Goal: Information Seeking & Learning: Learn about a topic

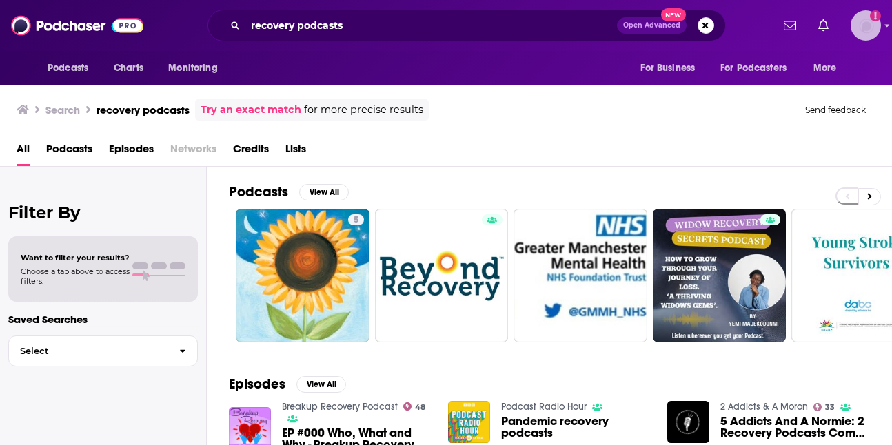
click at [863, 30] on img "Logged in as heidi.egloff" at bounding box center [866, 25] width 30 height 30
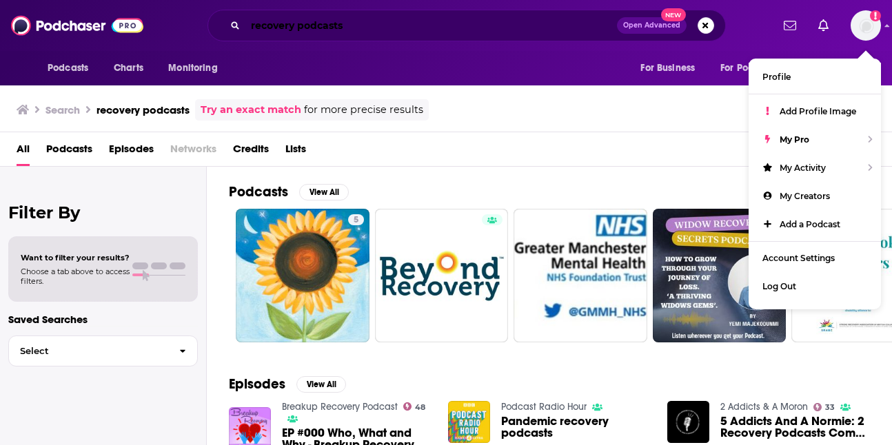
click at [541, 29] on input "recovery podcasts" at bounding box center [431, 25] width 372 height 22
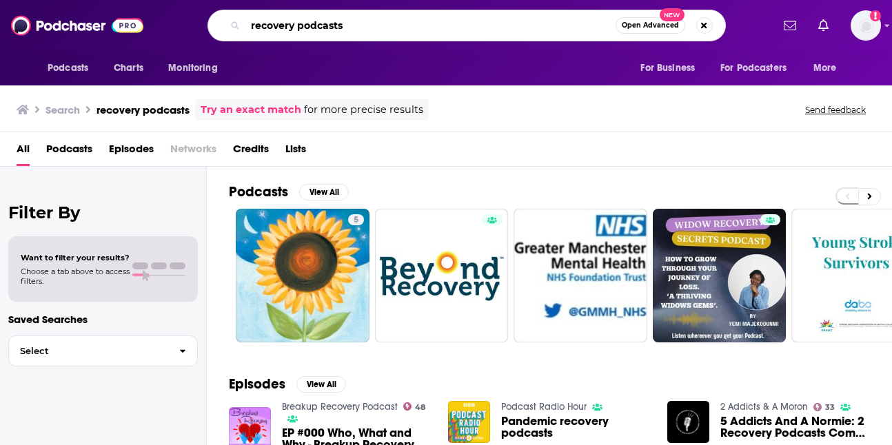
drag, startPoint x: 541, startPoint y: 29, endPoint x: 174, endPoint y: 26, distance: 366.8
click at [174, 26] on div "recovery podcasts Open Advanced New" at bounding box center [466, 26] width 610 height 32
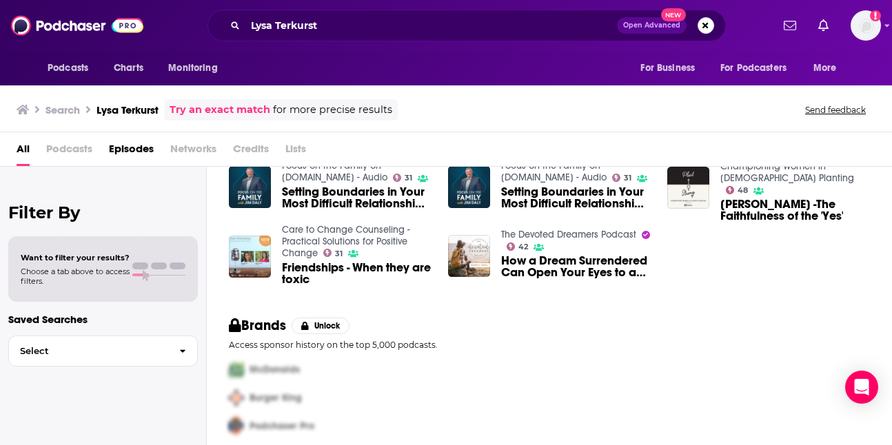
scroll to position [130, 0]
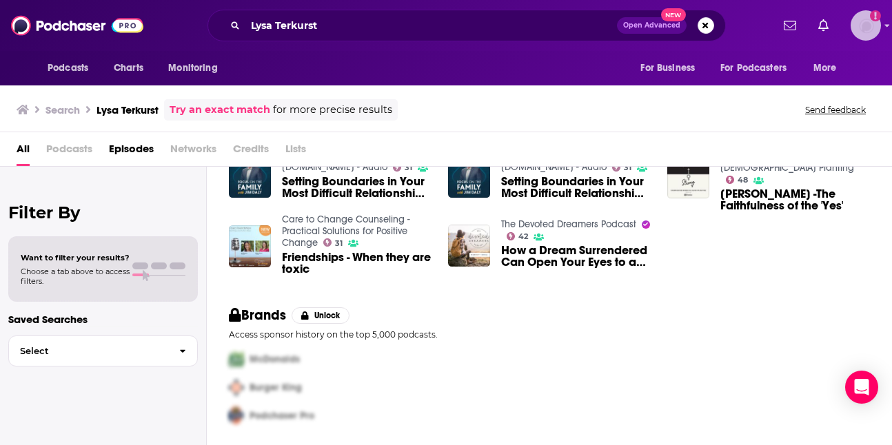
click at [865, 21] on img "Logged in as heidi.egloff" at bounding box center [866, 25] width 30 height 30
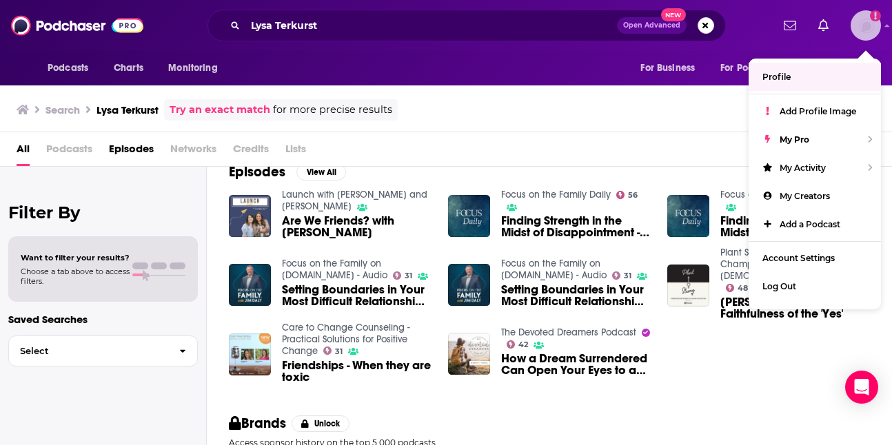
scroll to position [0, 0]
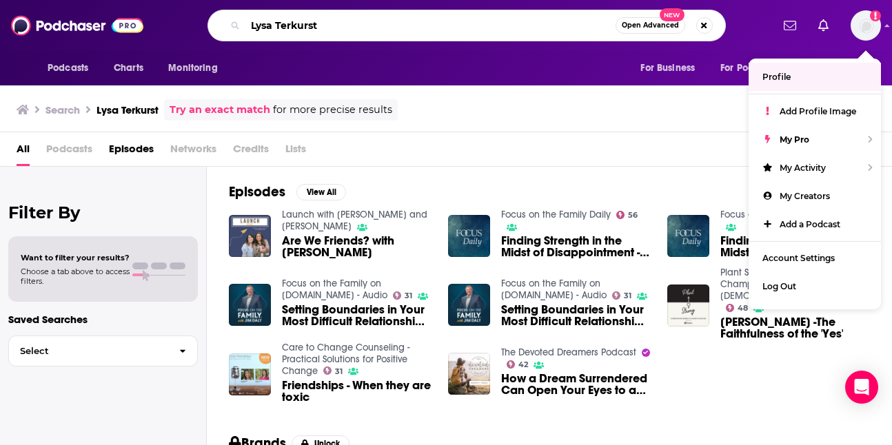
click at [299, 23] on input "Lysa Terkurst" at bounding box center [430, 25] width 370 height 22
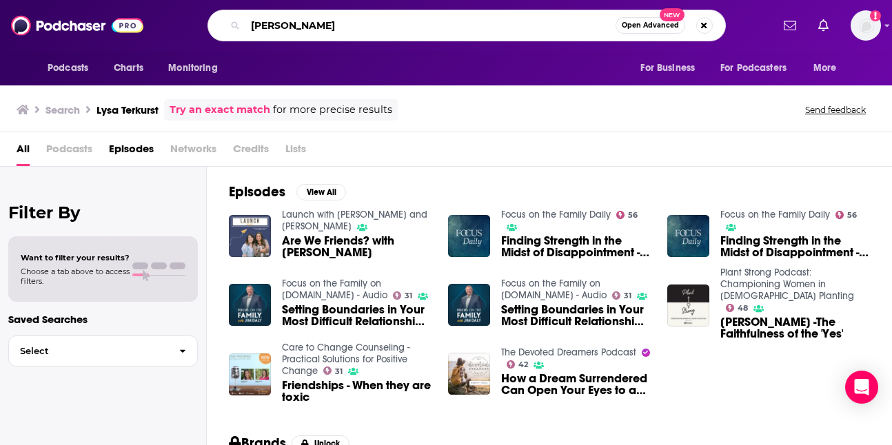
type input "[PERSON_NAME]"
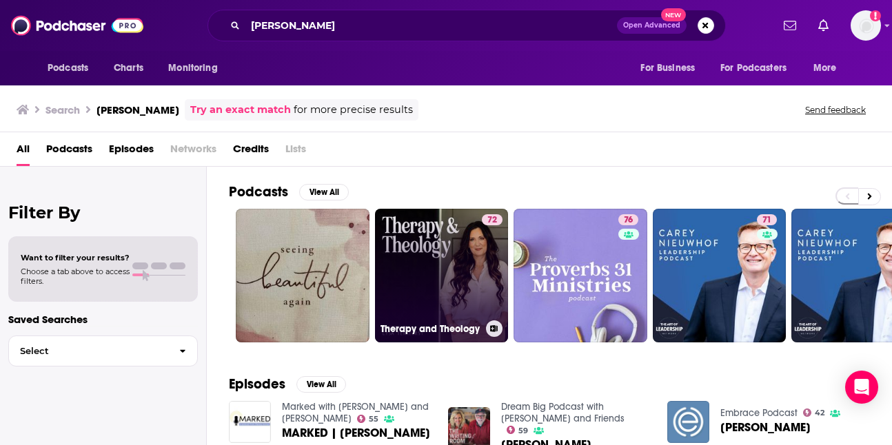
click at [410, 258] on link "72 Therapy and Theology" at bounding box center [442, 276] width 134 height 134
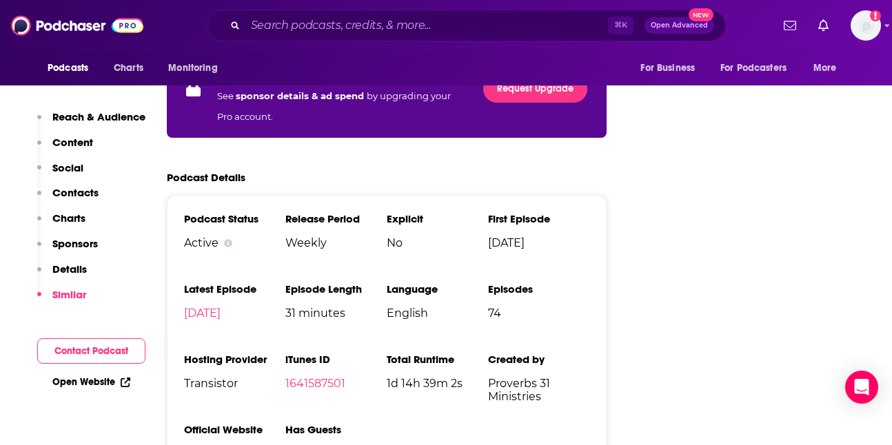
scroll to position [2305, 0]
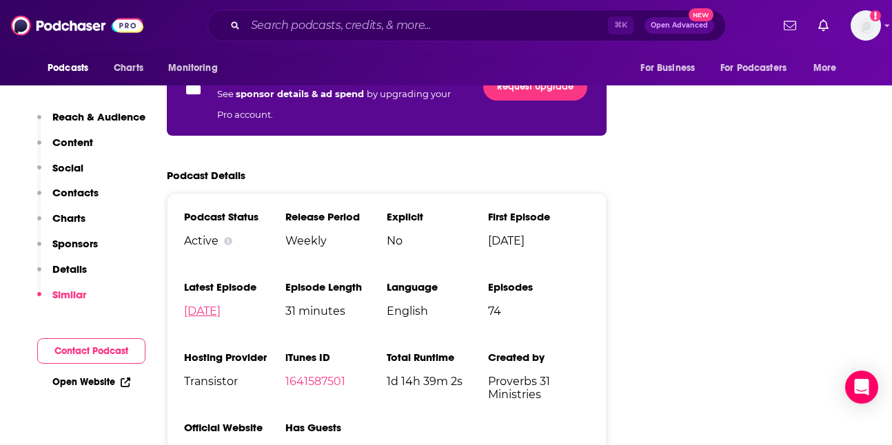
click at [217, 305] on link "[DATE]" at bounding box center [202, 311] width 37 height 13
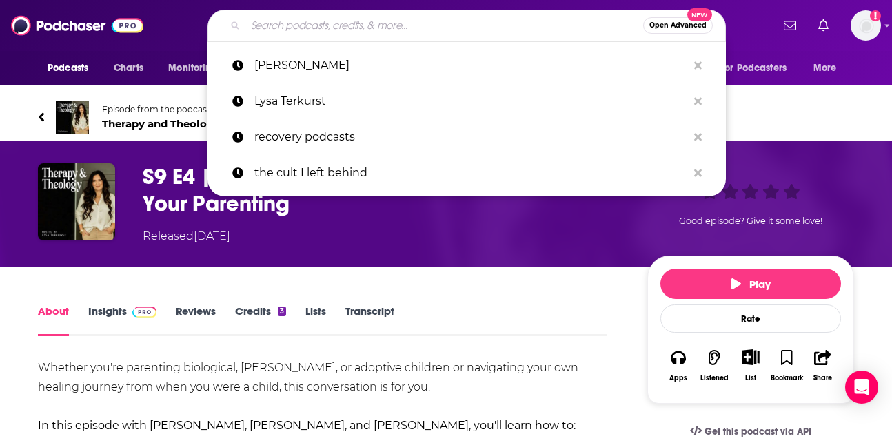
click at [401, 26] on input "Search podcasts, credits, & more..." at bounding box center [444, 25] width 398 height 22
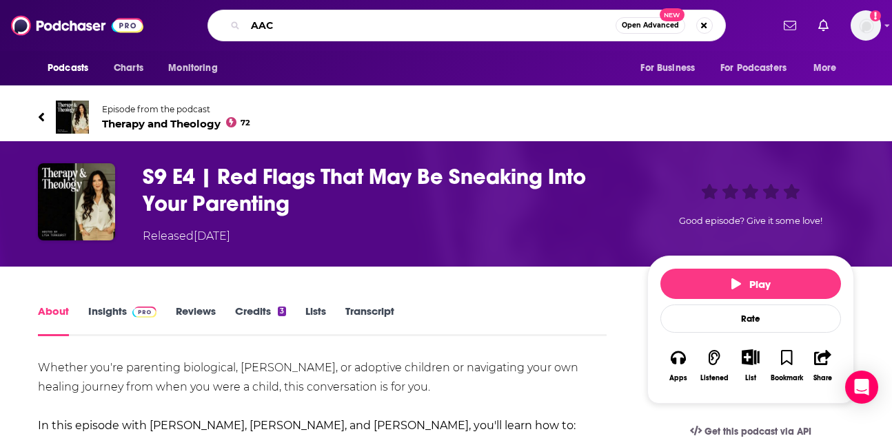
type input "AACC"
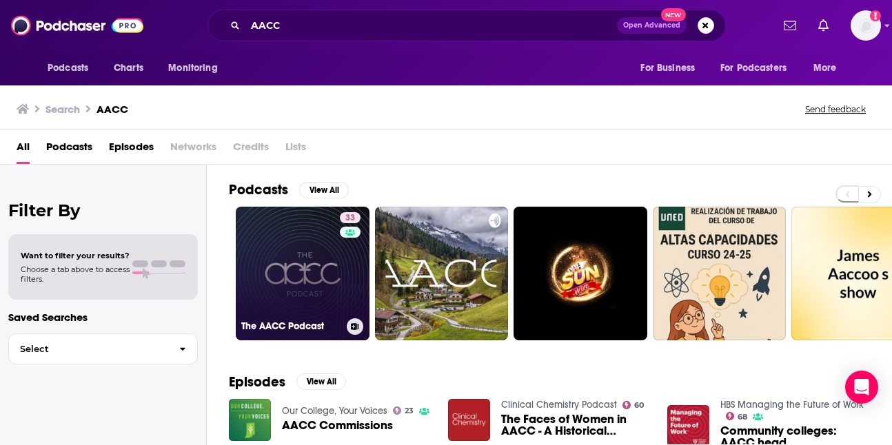
click at [305, 299] on link "33 The AACC Podcast" at bounding box center [303, 274] width 134 height 134
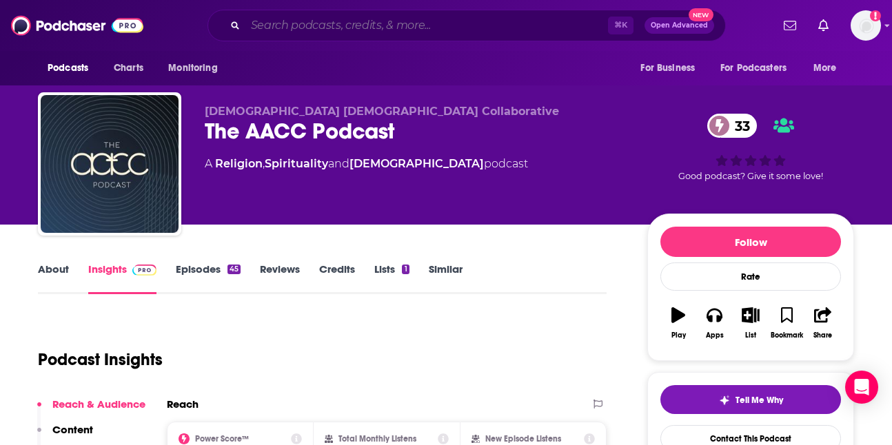
click at [450, 28] on input "Search podcasts, credits, & more..." at bounding box center [426, 25] width 363 height 22
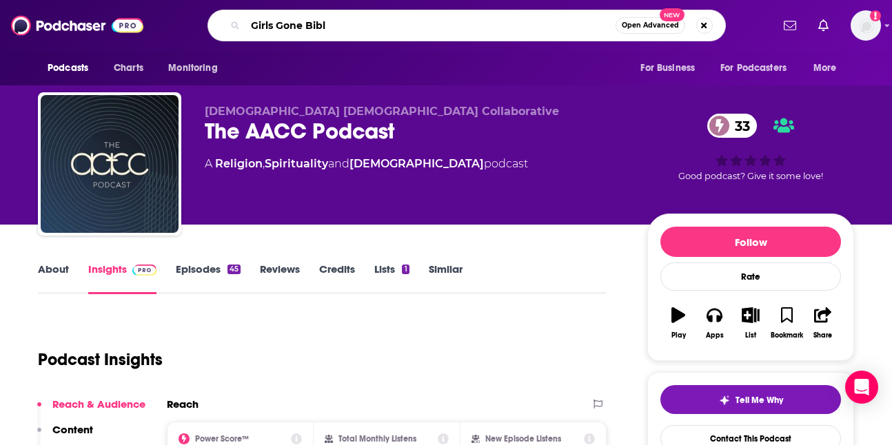
type input "Girls Gone [DEMOGRAPHIC_DATA]"
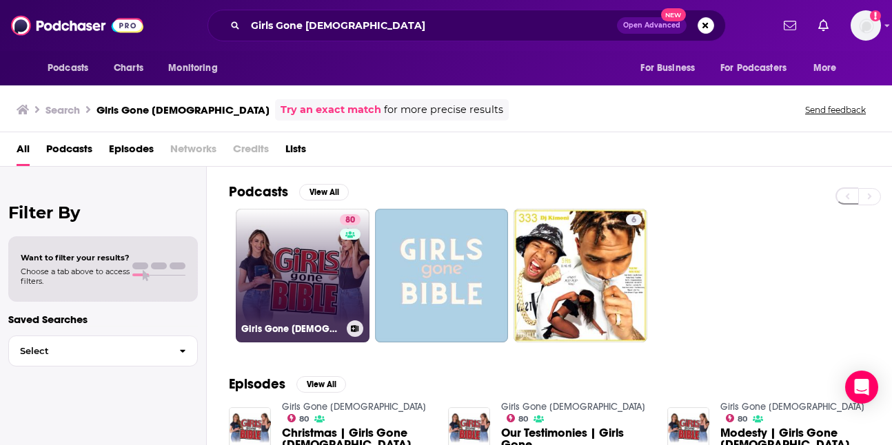
click at [297, 254] on link "80 Girls Gone [DEMOGRAPHIC_DATA]" at bounding box center [303, 276] width 134 height 134
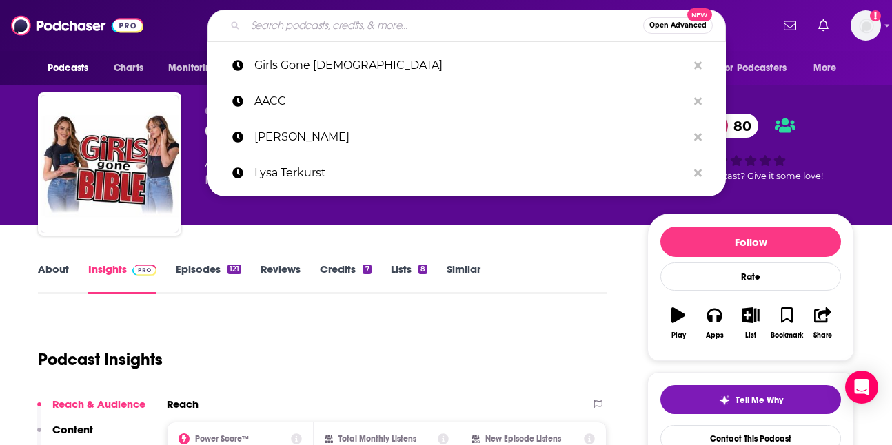
click at [439, 31] on input "Search podcasts, credits, & more..." at bounding box center [444, 25] width 398 height 22
click at [459, 21] on input "Search podcasts, credits, & more..." at bounding box center [444, 25] width 398 height 22
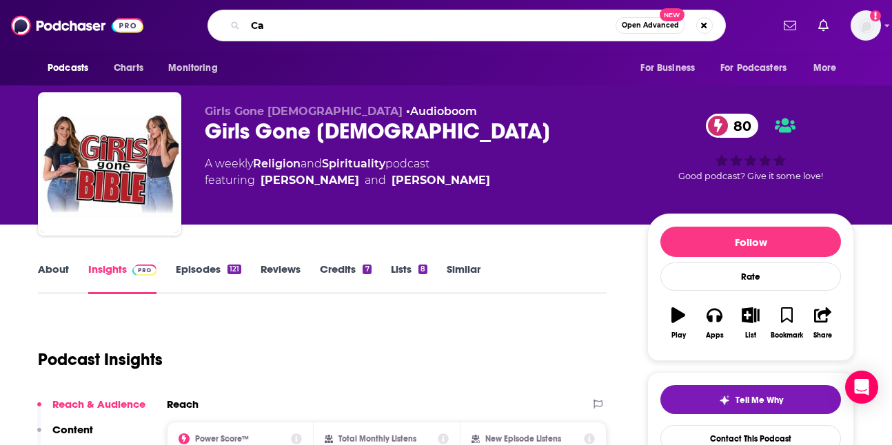
type input "C"
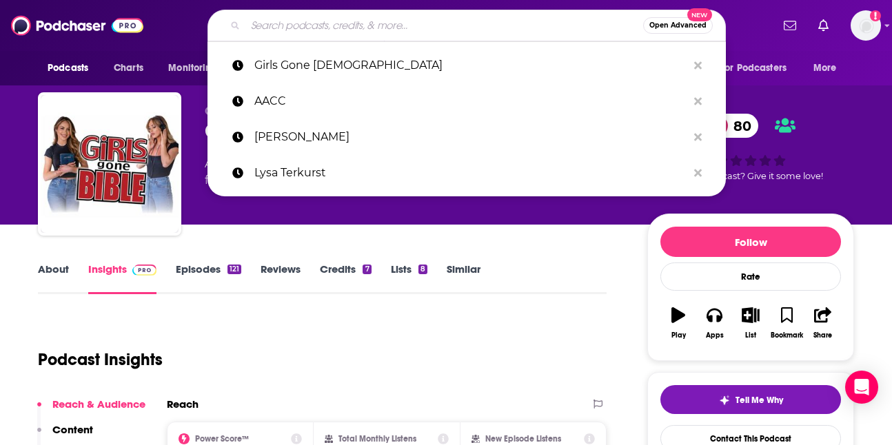
type input "C"
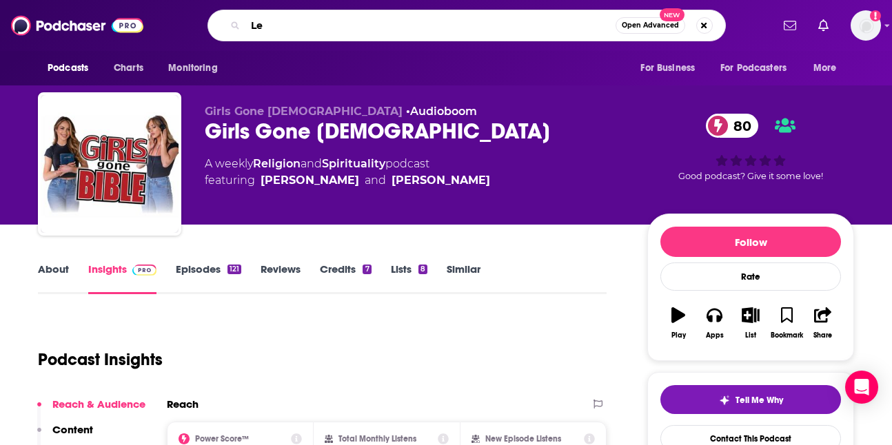
type input "L"
type input "[PERSON_NAME]"
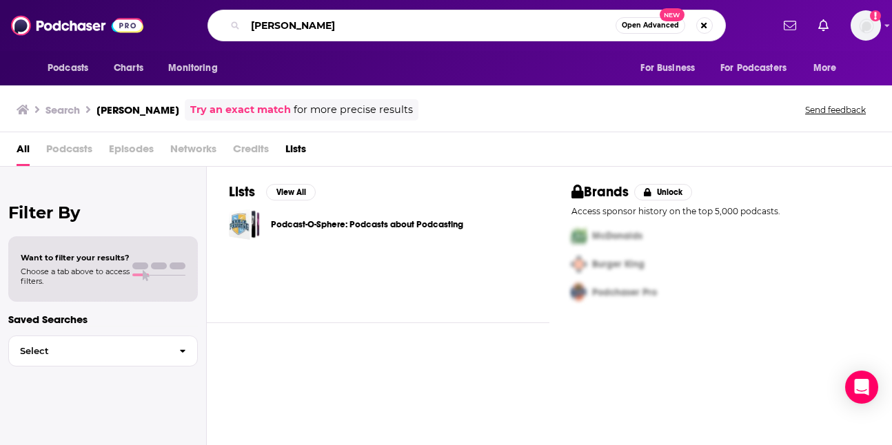
click at [328, 28] on input "[PERSON_NAME]" at bounding box center [430, 25] width 370 height 22
paste input "ieuwhof Author"
type input "[PERSON_NAME]"
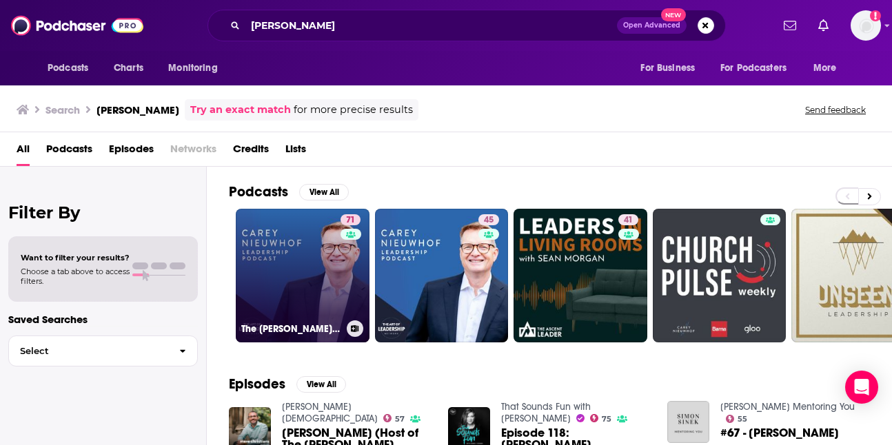
click at [328, 269] on link "71 The [PERSON_NAME] Leadership Podcast" at bounding box center [303, 276] width 134 height 134
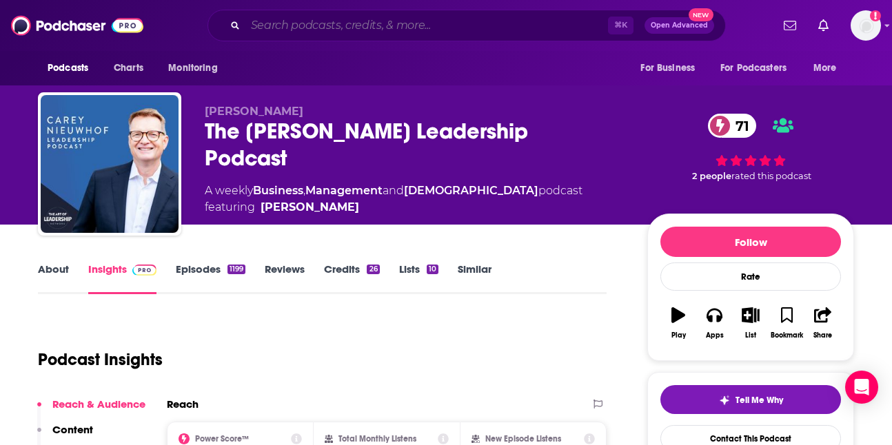
click at [399, 30] on input "Search podcasts, credits, & more..." at bounding box center [426, 25] width 363 height 22
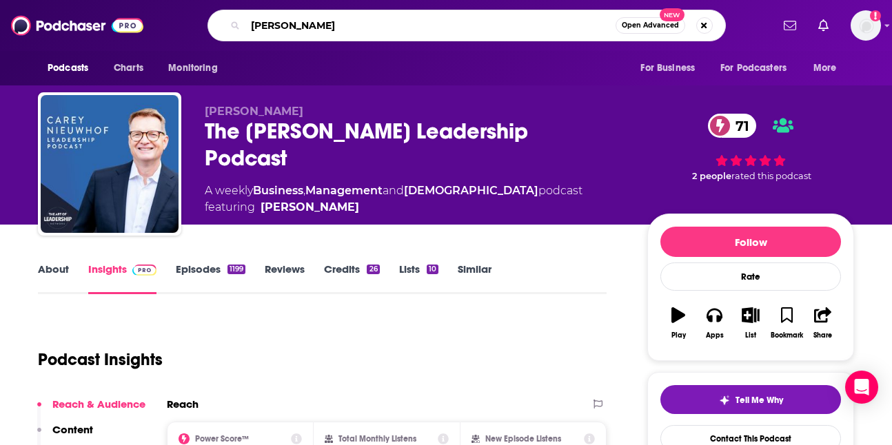
drag, startPoint x: 330, startPoint y: 33, endPoint x: 185, endPoint y: 34, distance: 145.5
click at [185, 33] on div "[PERSON_NAME] Open Advanced New" at bounding box center [466, 26] width 610 height 32
paste input "[PERSON_NAME]"
click at [261, 19] on input "[PERSON_NAME]" at bounding box center [430, 25] width 370 height 22
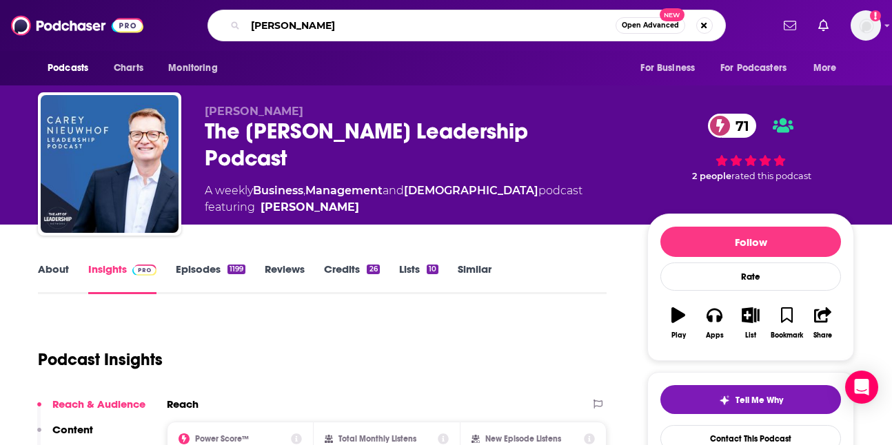
type input "[PERSON_NAME]"
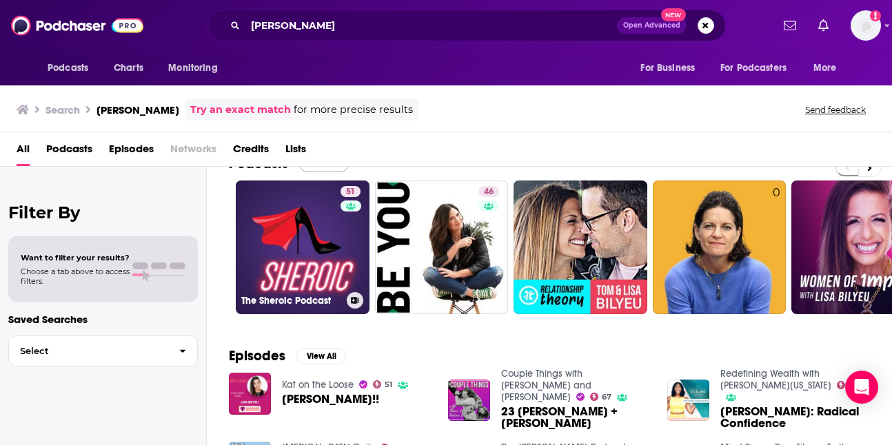
scroll to position [20, 0]
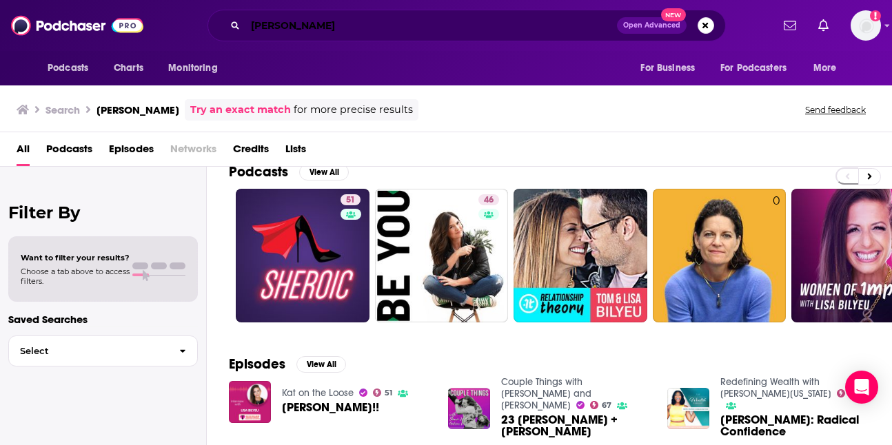
click at [254, 25] on input "[PERSON_NAME]" at bounding box center [431, 25] width 372 height 22
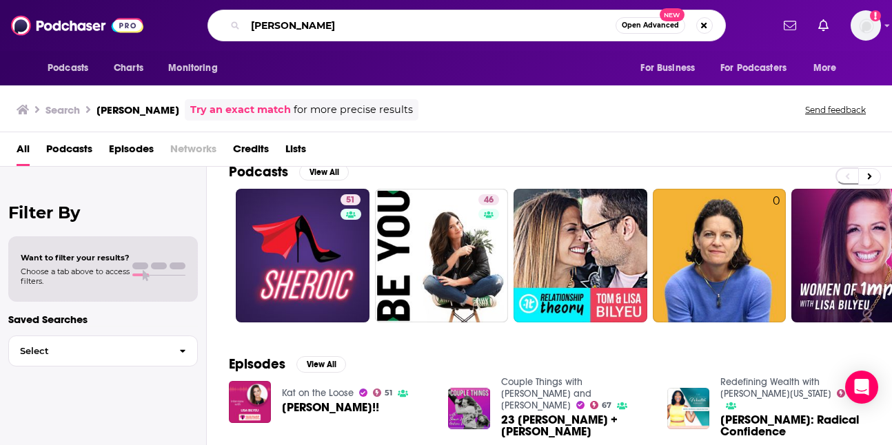
click at [254, 25] on input "[PERSON_NAME]" at bounding box center [430, 25] width 370 height 22
click at [256, 22] on input "ltosa [PERSON_NAME]" at bounding box center [430, 25] width 370 height 22
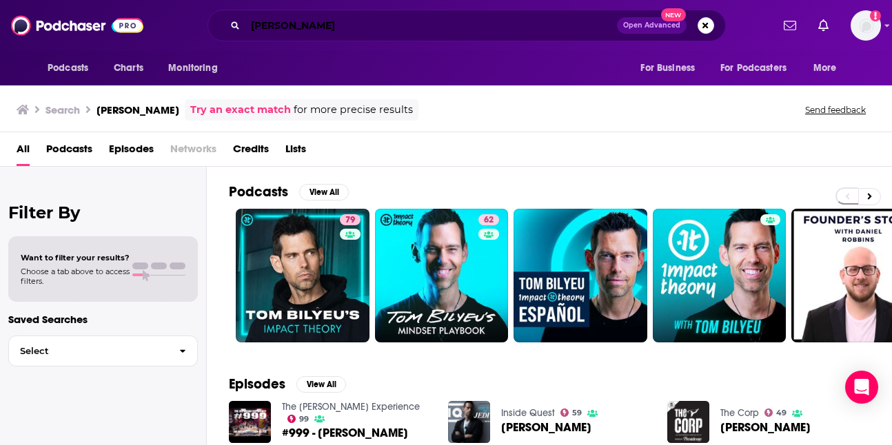
click at [261, 27] on input "[PERSON_NAME]" at bounding box center [431, 25] width 372 height 22
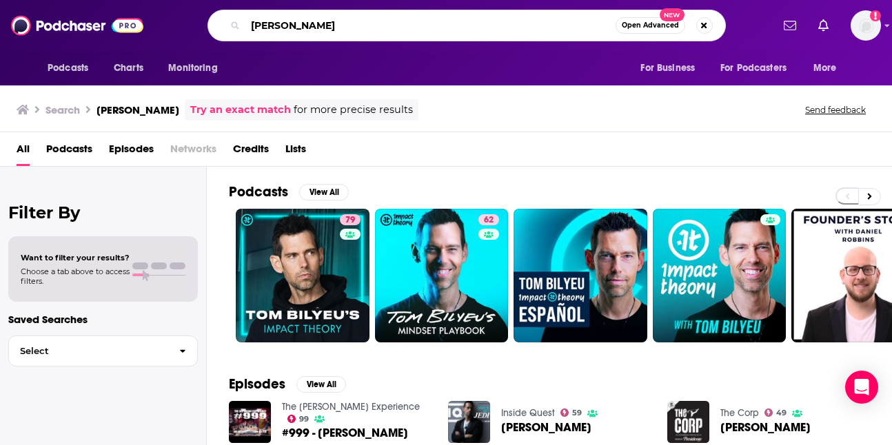
click at [261, 27] on input "[PERSON_NAME]" at bounding box center [430, 25] width 370 height 22
drag, startPoint x: 352, startPoint y: 26, endPoint x: 221, endPoint y: 26, distance: 131.0
click at [223, 26] on div "[PERSON_NAME] Open Advanced New" at bounding box center [467, 26] width 519 height 32
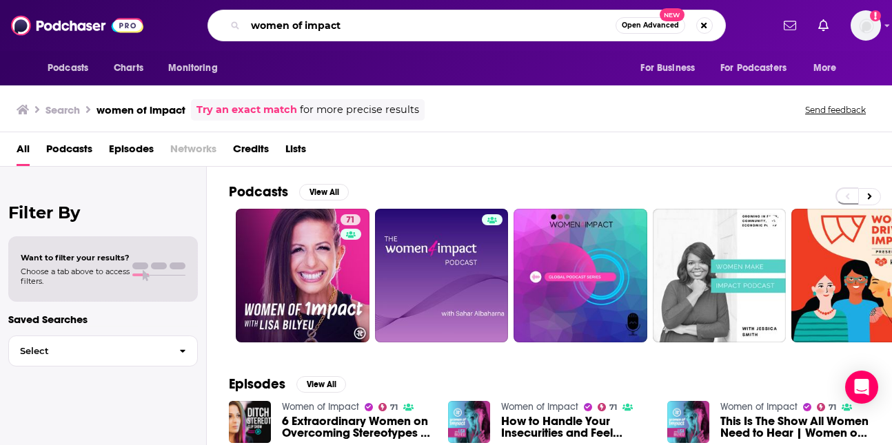
drag, startPoint x: 365, startPoint y: 29, endPoint x: 224, endPoint y: 29, distance: 140.7
click at [224, 29] on div "women of impact Open Advanced New" at bounding box center [467, 26] width 519 height 32
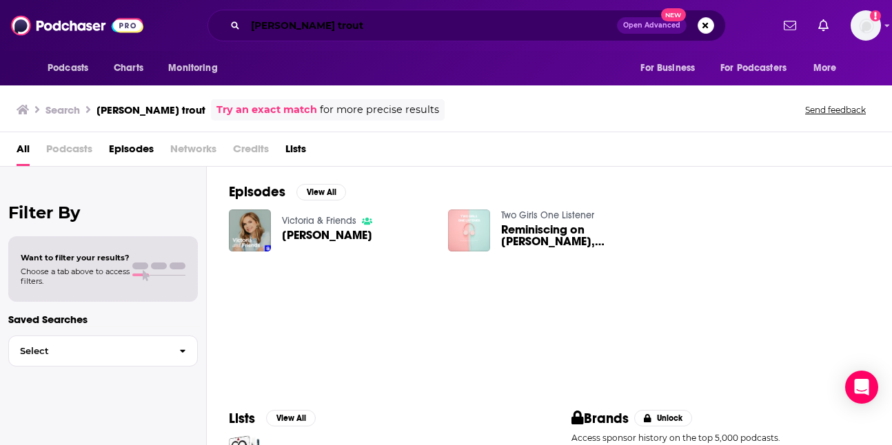
click at [294, 31] on input "[PERSON_NAME] trout" at bounding box center [431, 25] width 372 height 22
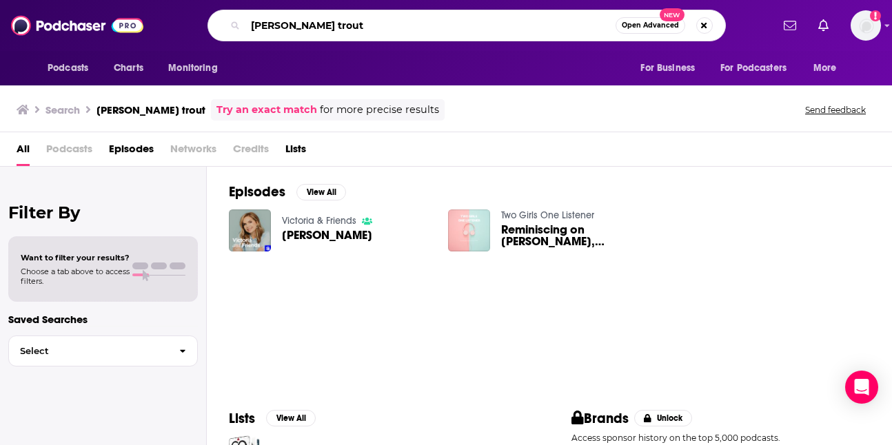
click at [294, 31] on input "[PERSON_NAME] trout" at bounding box center [430, 25] width 370 height 22
type input "[PERSON_NAME]"
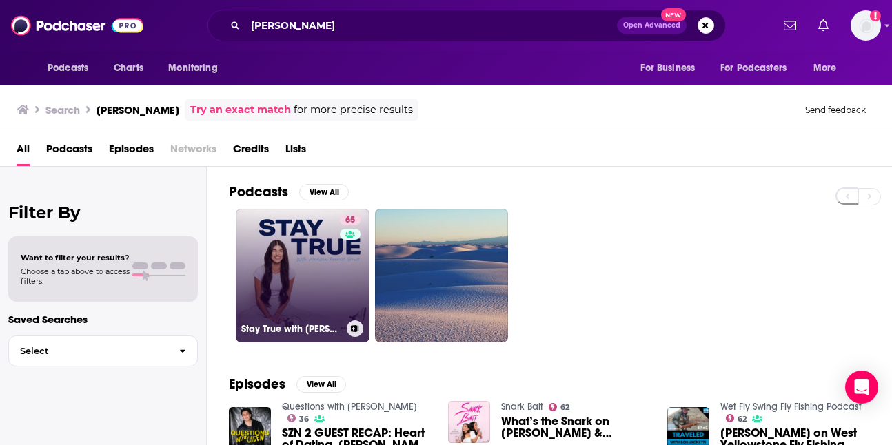
click at [331, 260] on link "65 Stay True with [PERSON_NAME] [PERSON_NAME]" at bounding box center [303, 276] width 134 height 134
